Goal: Find specific page/section

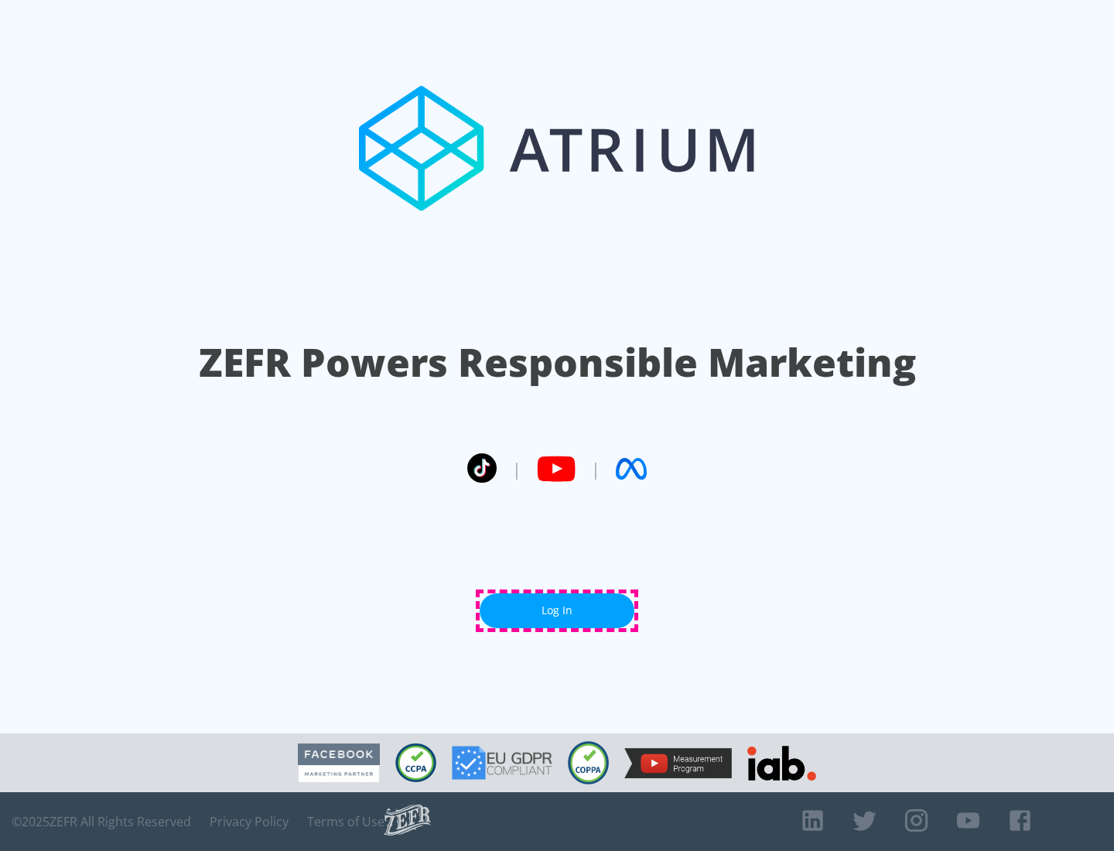
click at [557, 610] on link "Log In" at bounding box center [557, 610] width 155 height 35
